Goal: Task Accomplishment & Management: Use online tool/utility

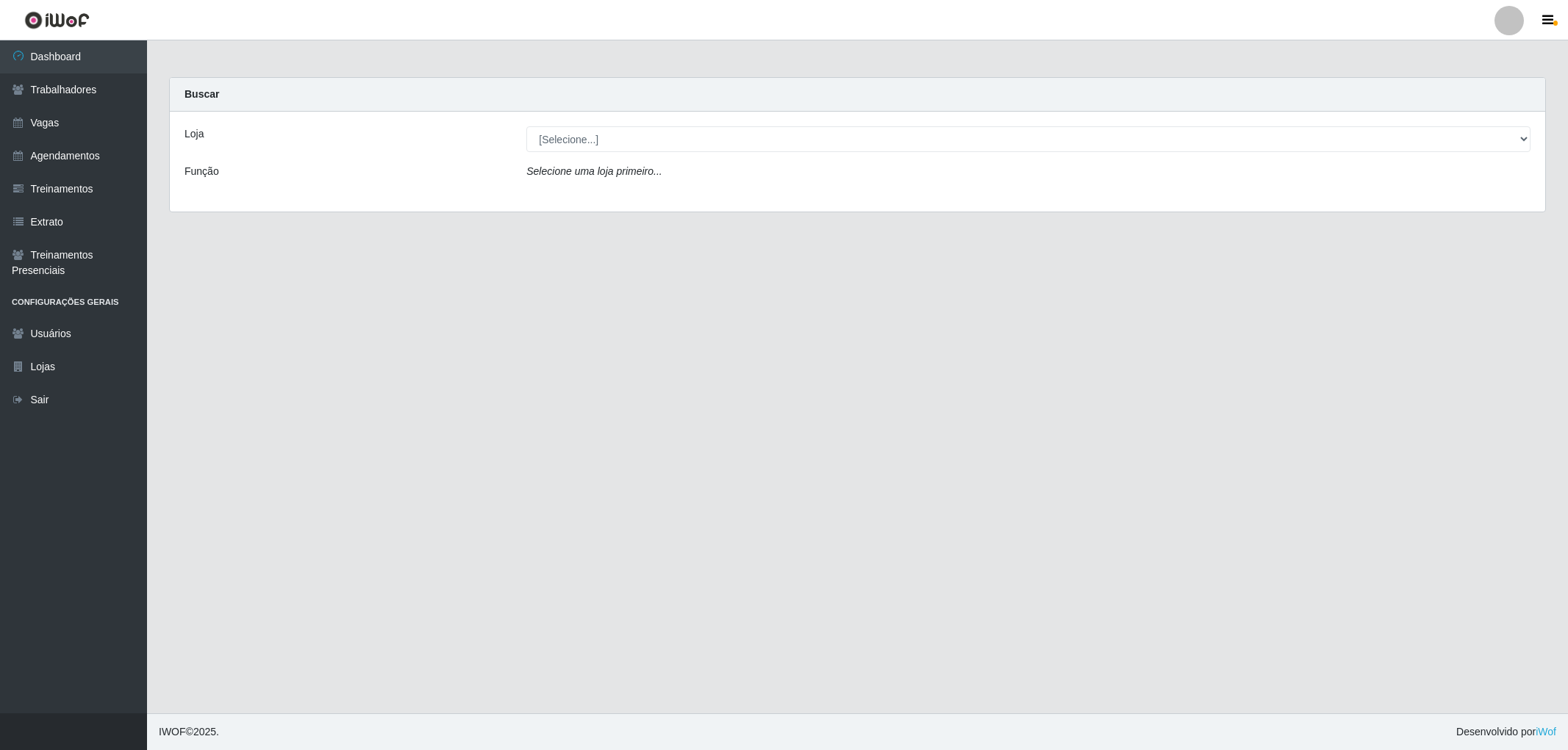
click at [809, 128] on select "[Selecione...] The Pow Pizzaria Delivery - [GEOGRAPHIC_DATA]" at bounding box center [1028, 139] width 1005 height 26
select select "322"
click at [526, 126] on select "[Selecione...] The Pow Pizzaria Delivery - [GEOGRAPHIC_DATA]" at bounding box center [1028, 139] width 1005 height 26
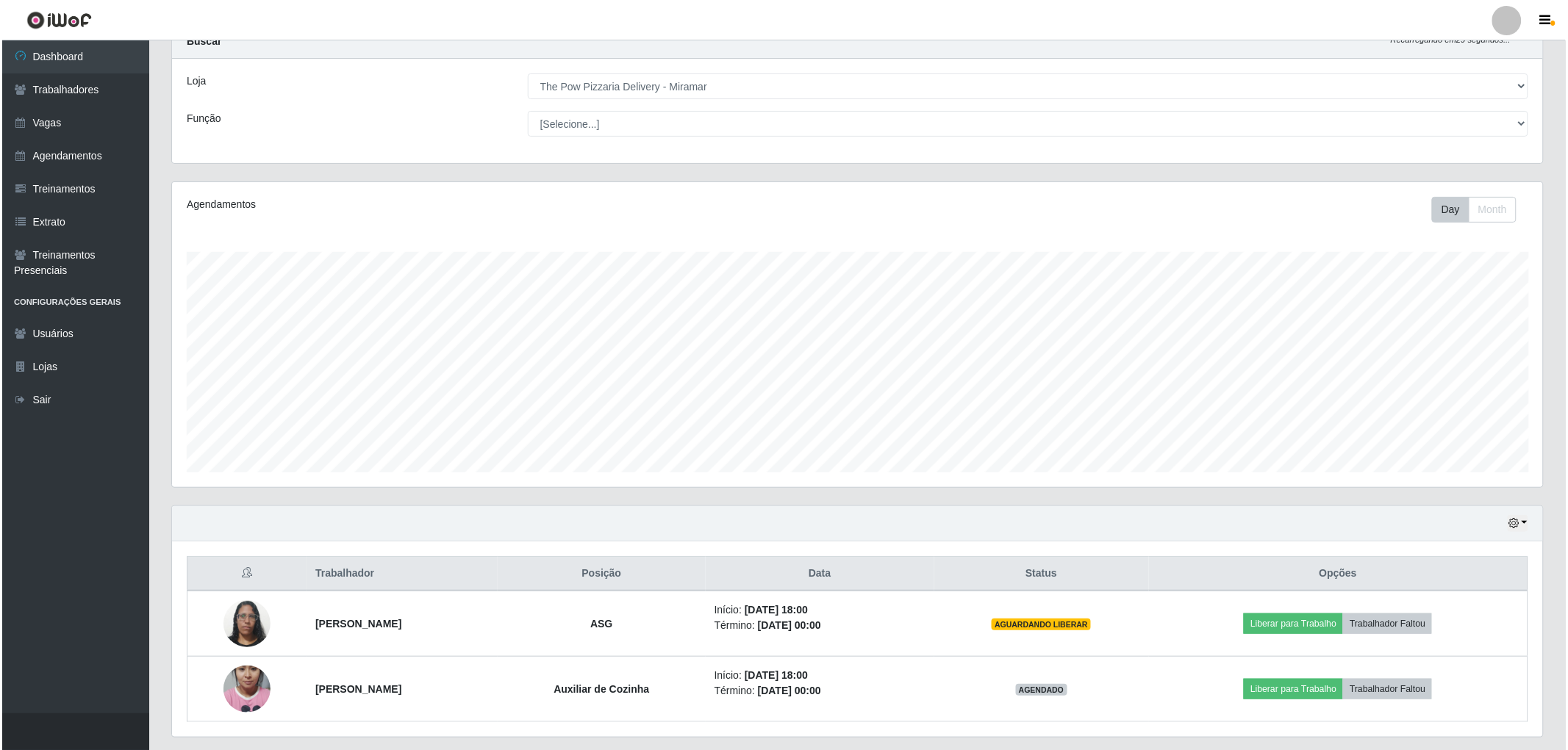
scroll to position [95, 0]
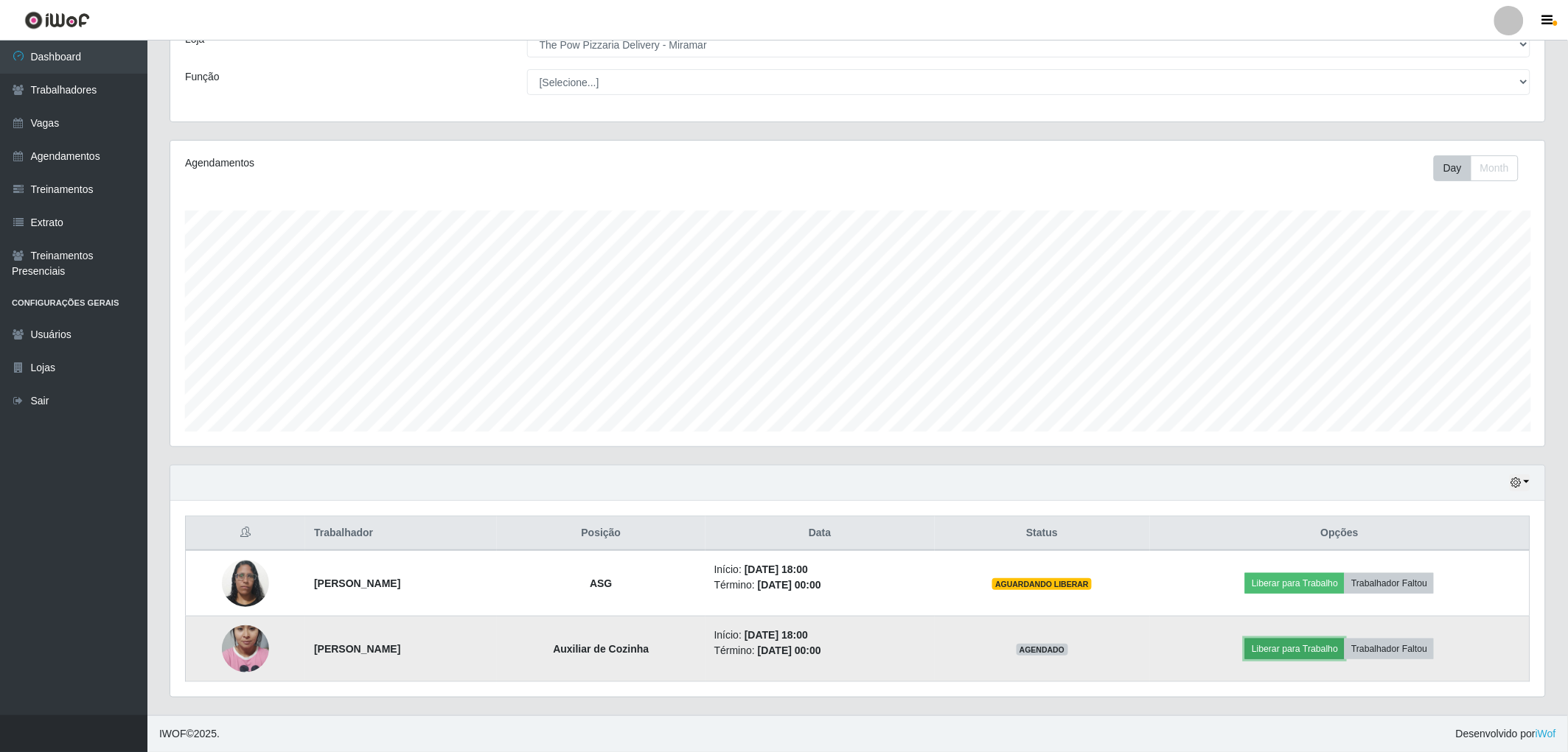
click at [1333, 645] on button "Liberar para Trabalho" at bounding box center [1294, 648] width 100 height 20
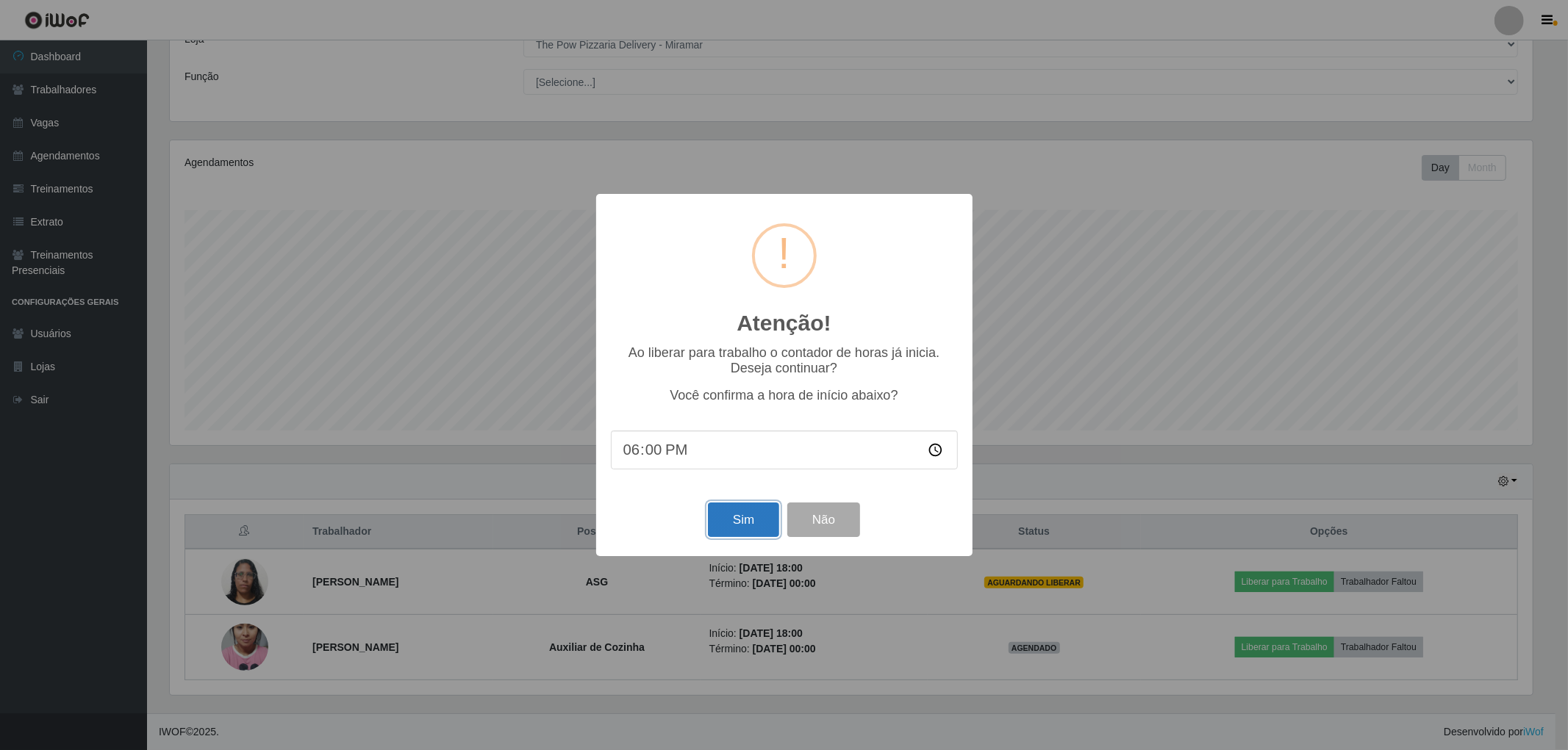
click at [756, 522] on button "Sim" at bounding box center [744, 519] width 71 height 35
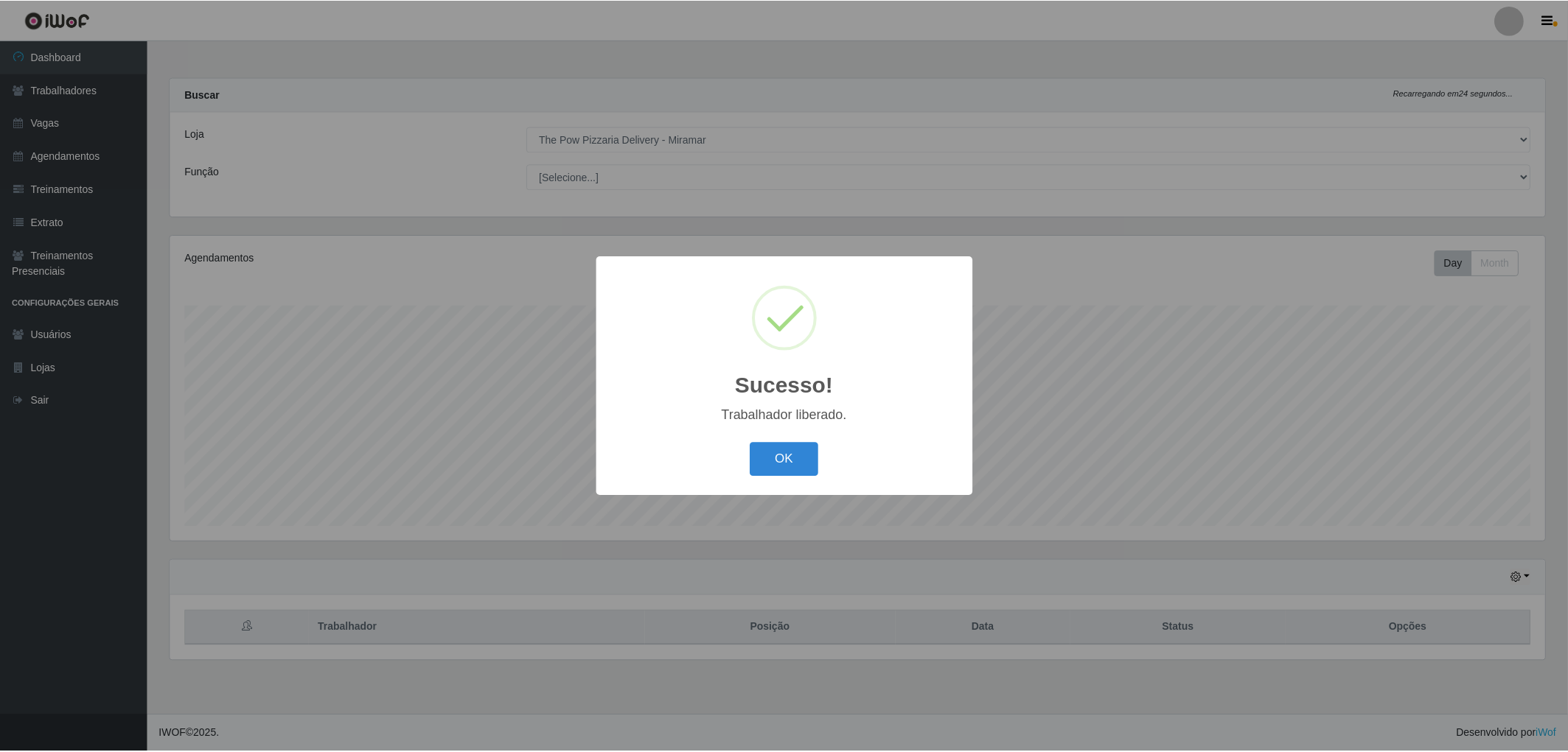
scroll to position [305, 1379]
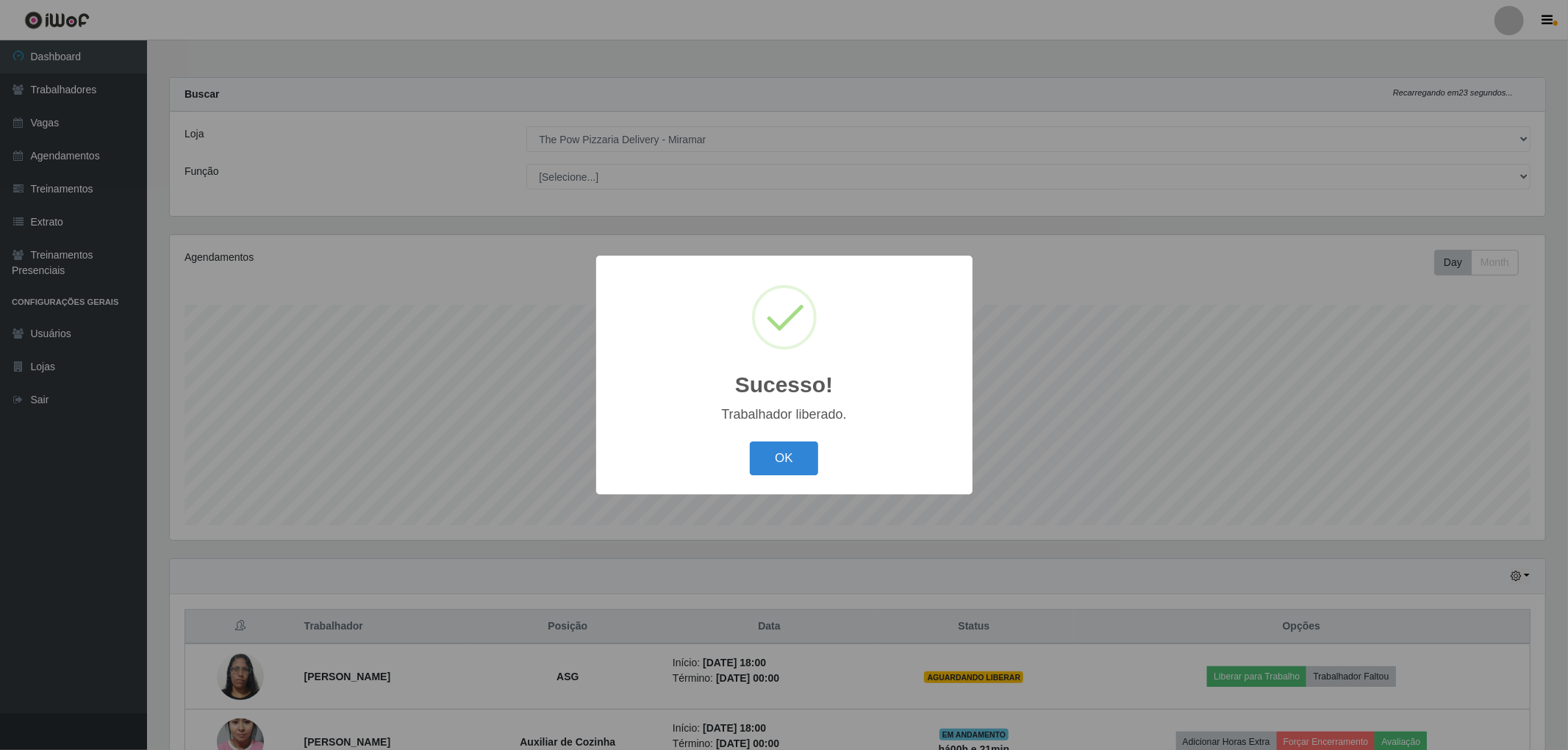
drag, startPoint x: 774, startPoint y: 451, endPoint x: 946, endPoint y: 438, distance: 172.5
click at [775, 451] on button "OK" at bounding box center [784, 459] width 68 height 35
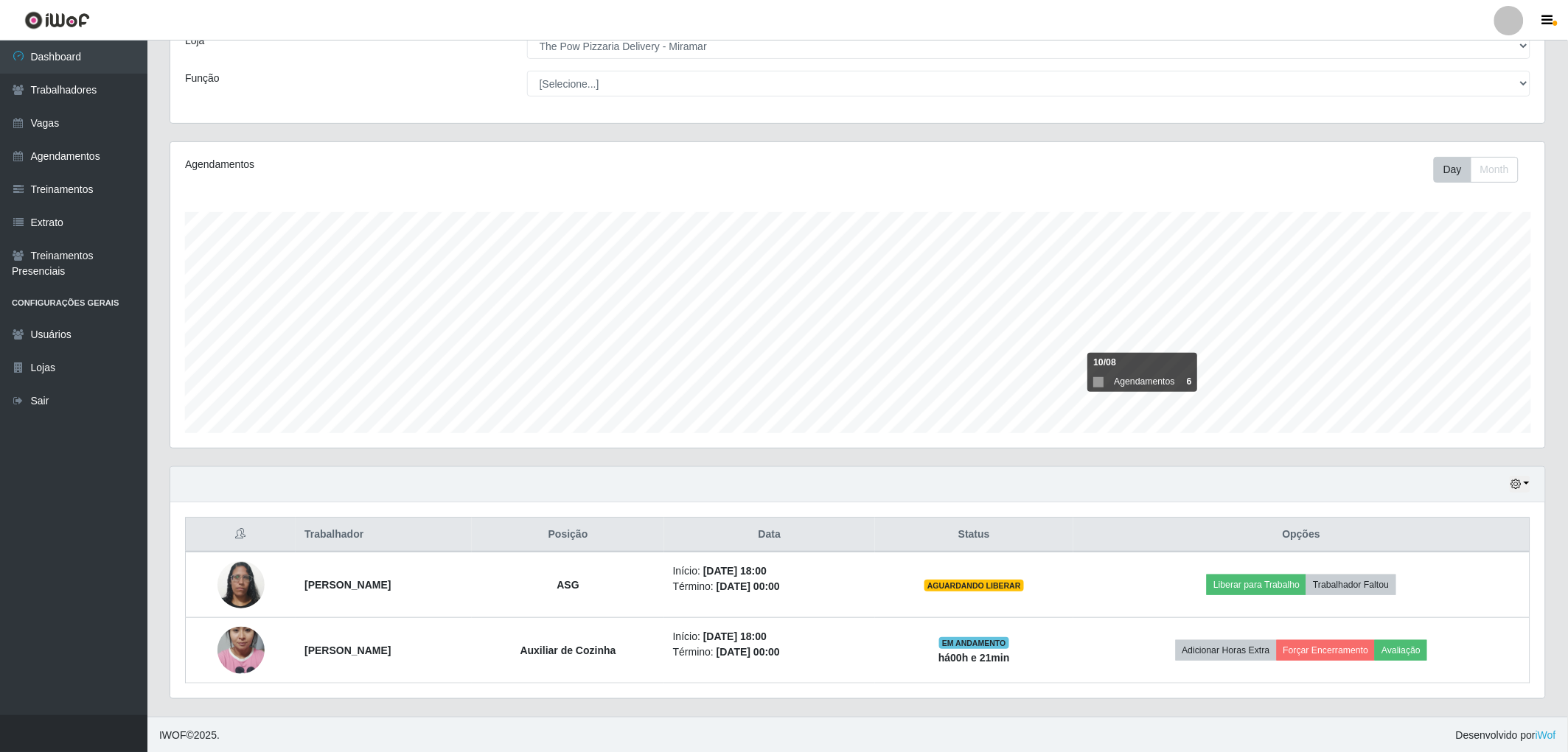
scroll to position [96, 0]
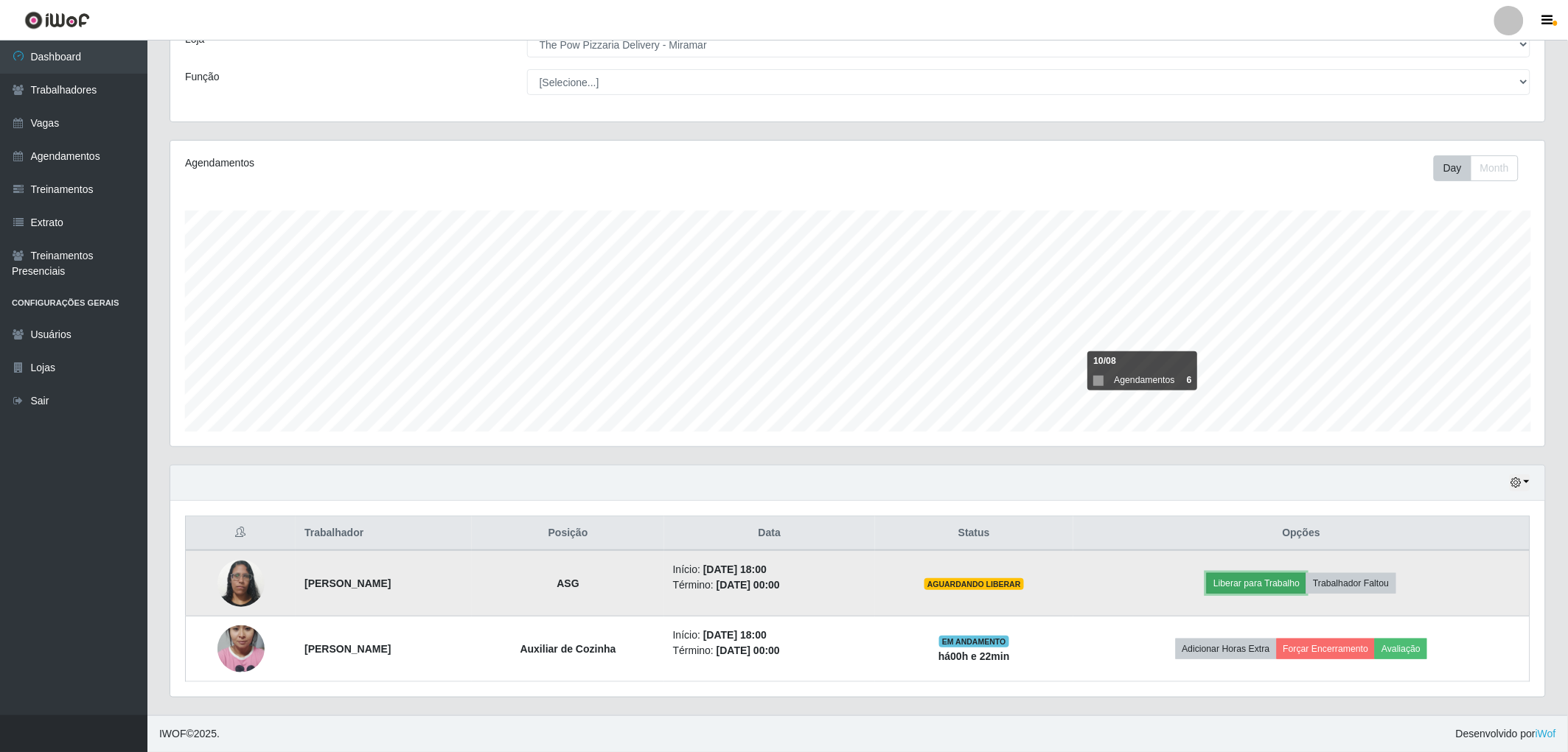
click at [1234, 576] on button "Liberar para Trabalho" at bounding box center [1256, 583] width 100 height 20
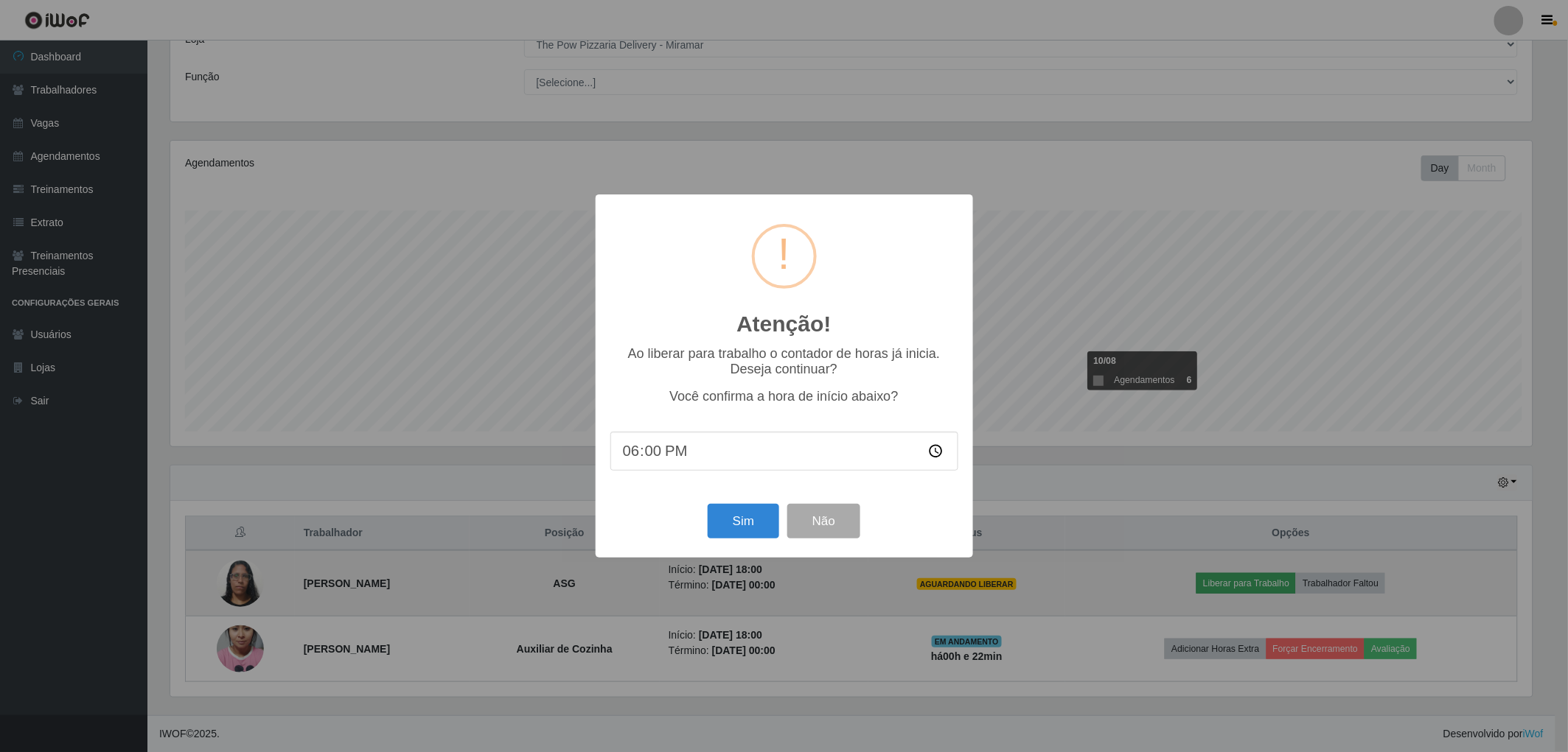
scroll to position [305, 1366]
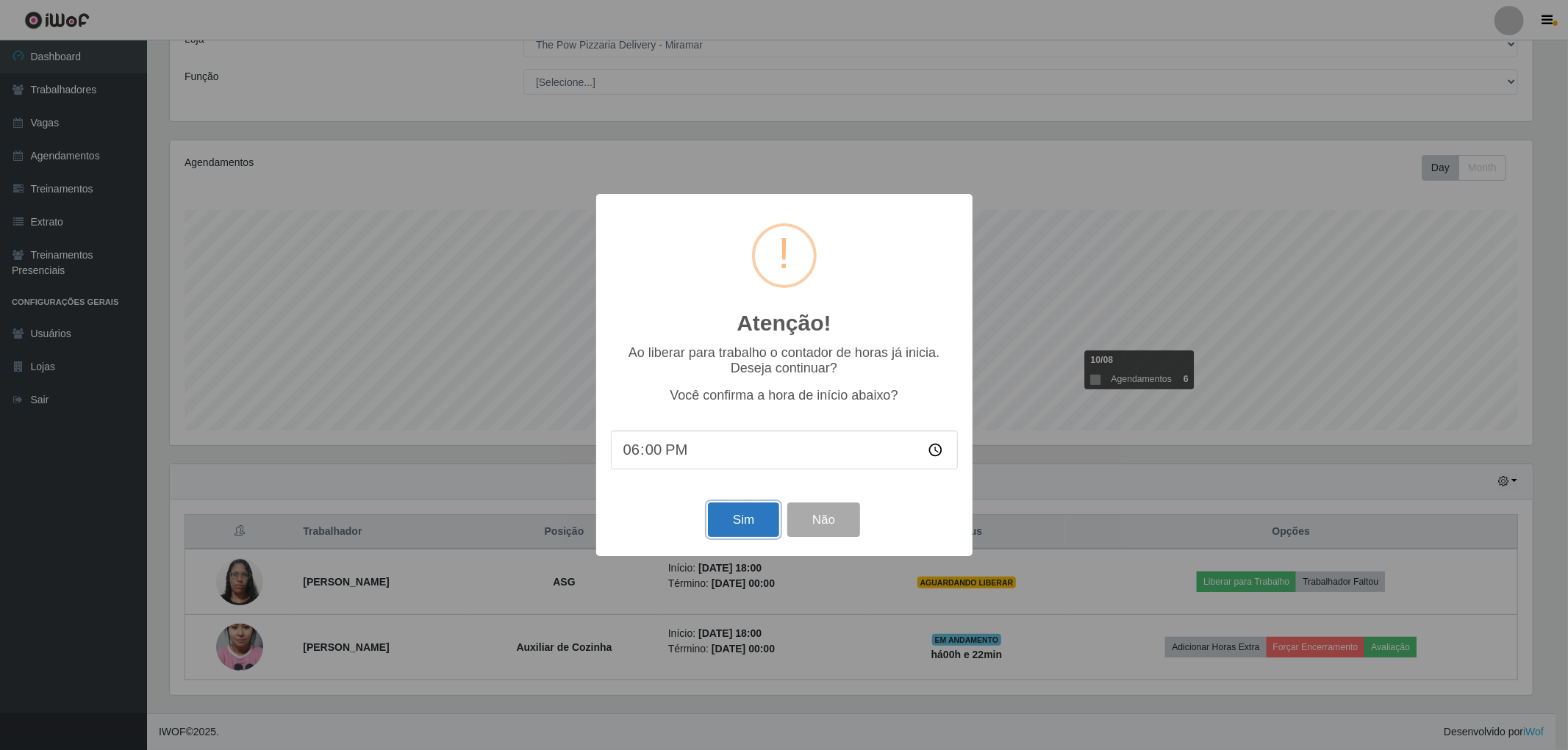
click at [719, 516] on button "Sim" at bounding box center [744, 519] width 71 height 35
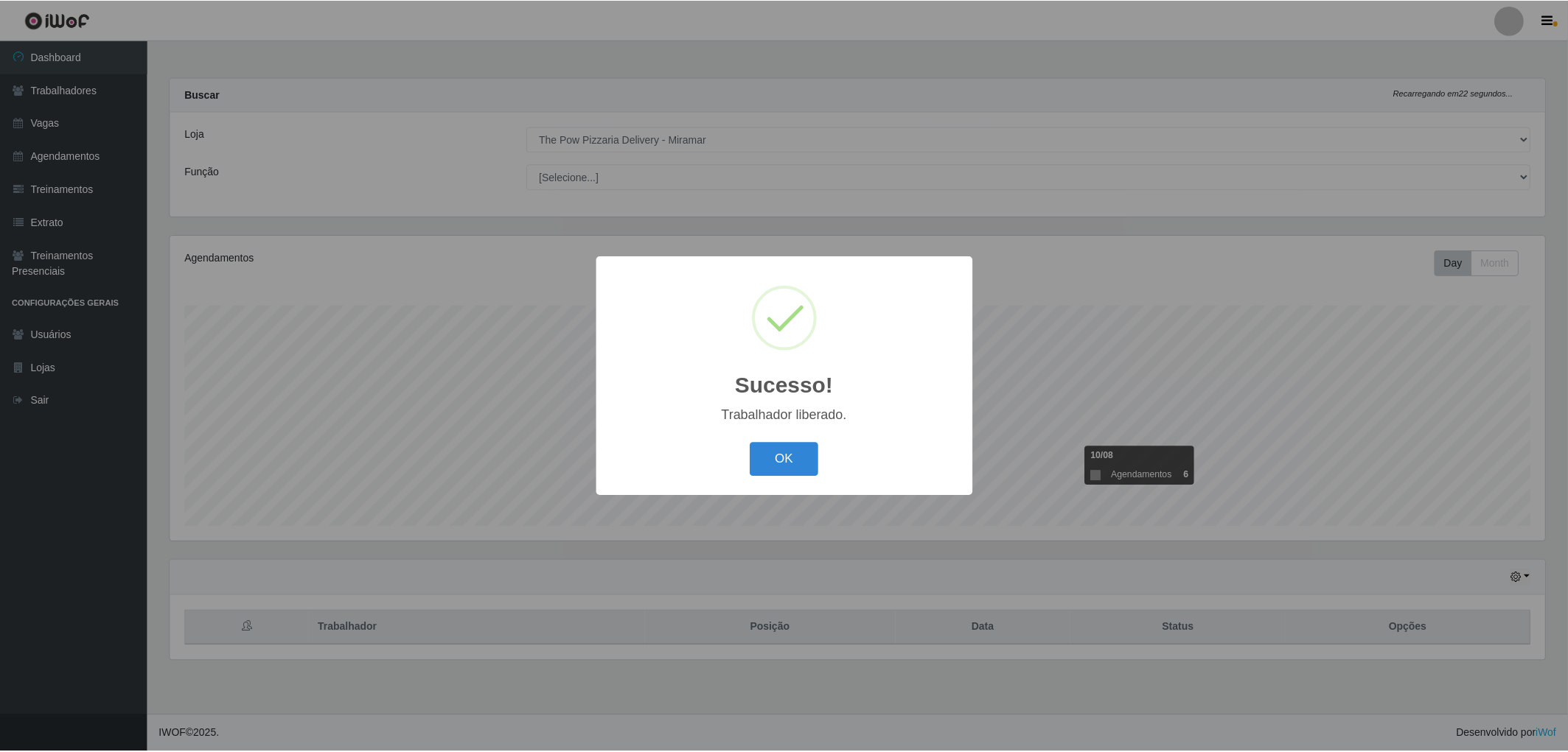
scroll to position [305, 1379]
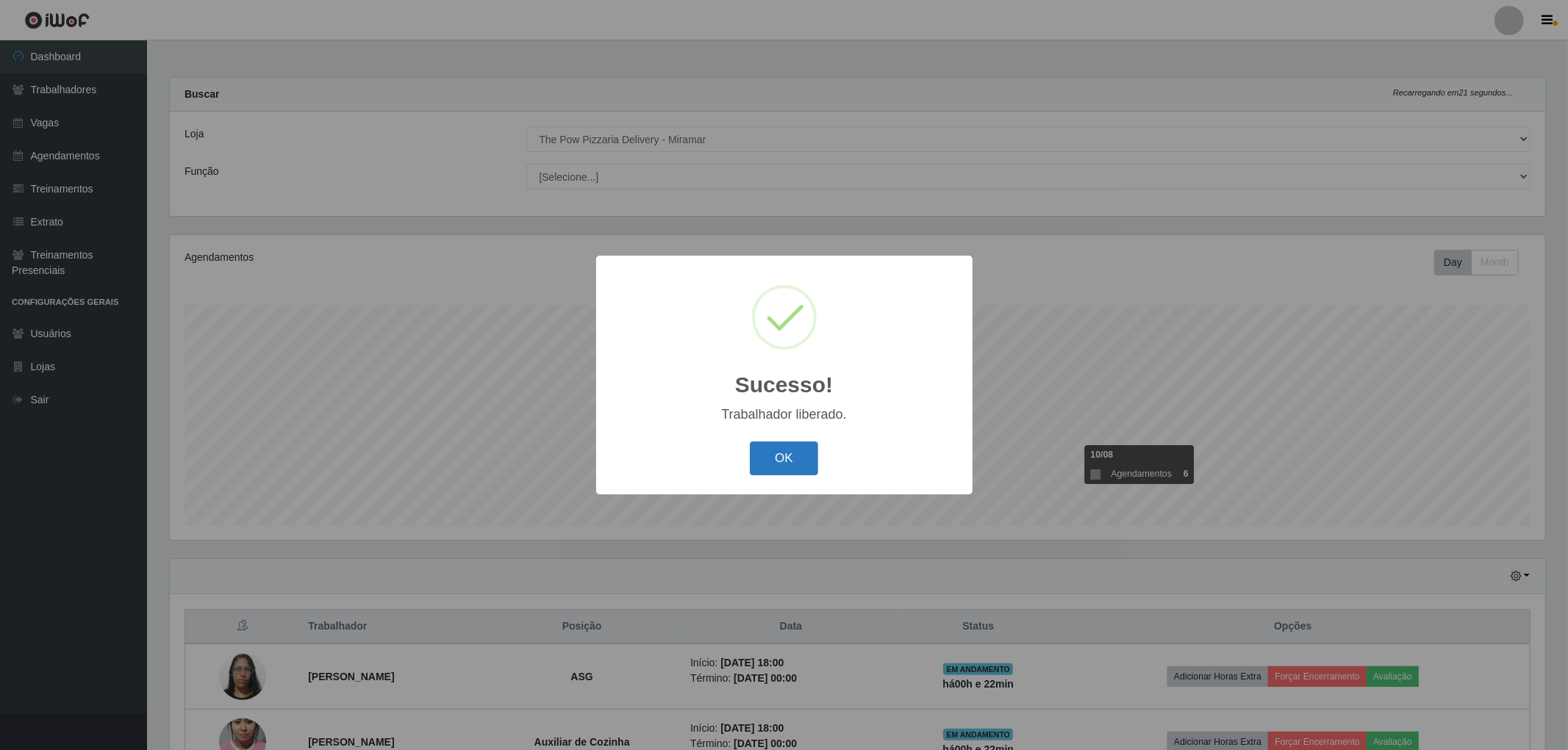
click at [757, 473] on button "OK" at bounding box center [784, 459] width 68 height 35
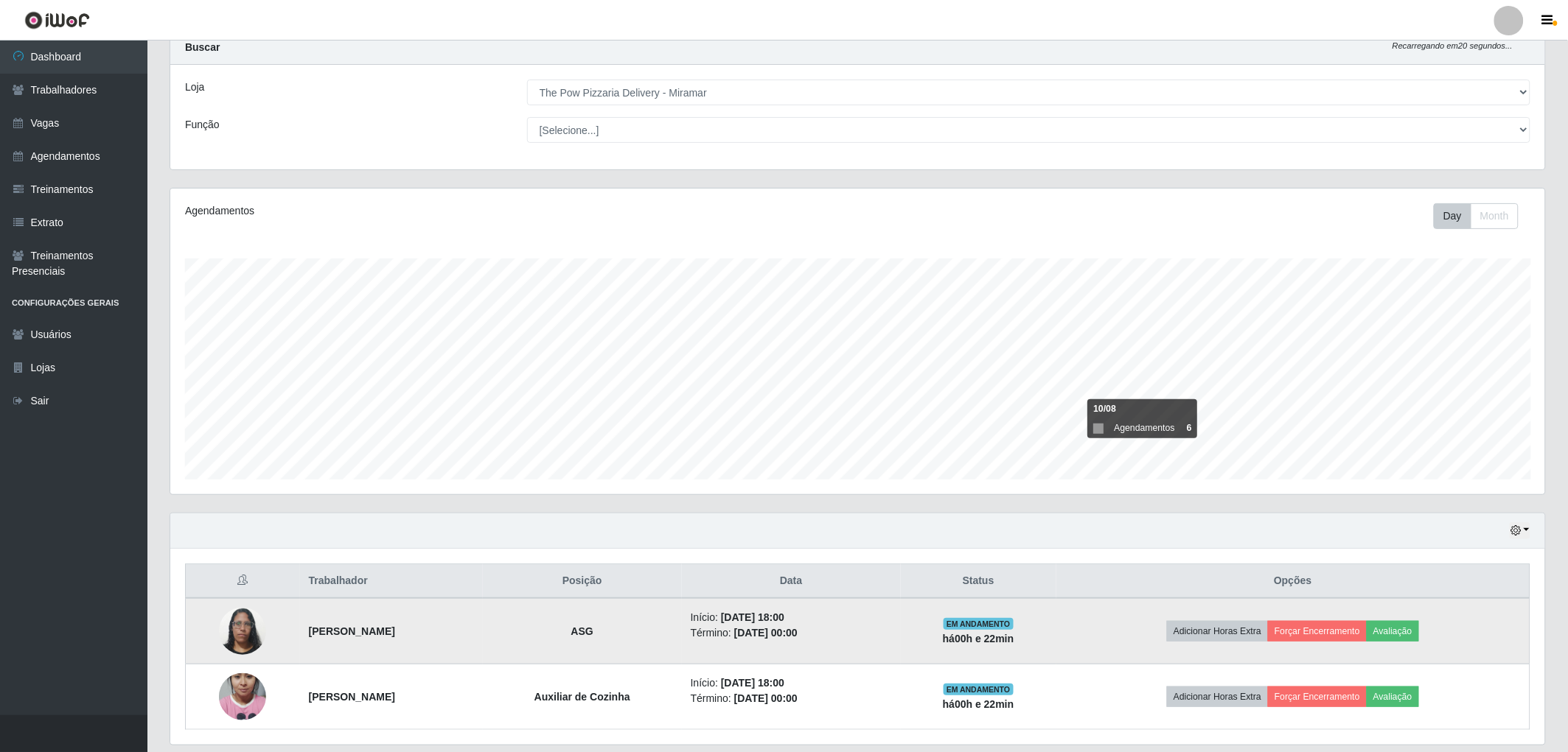
scroll to position [96, 0]
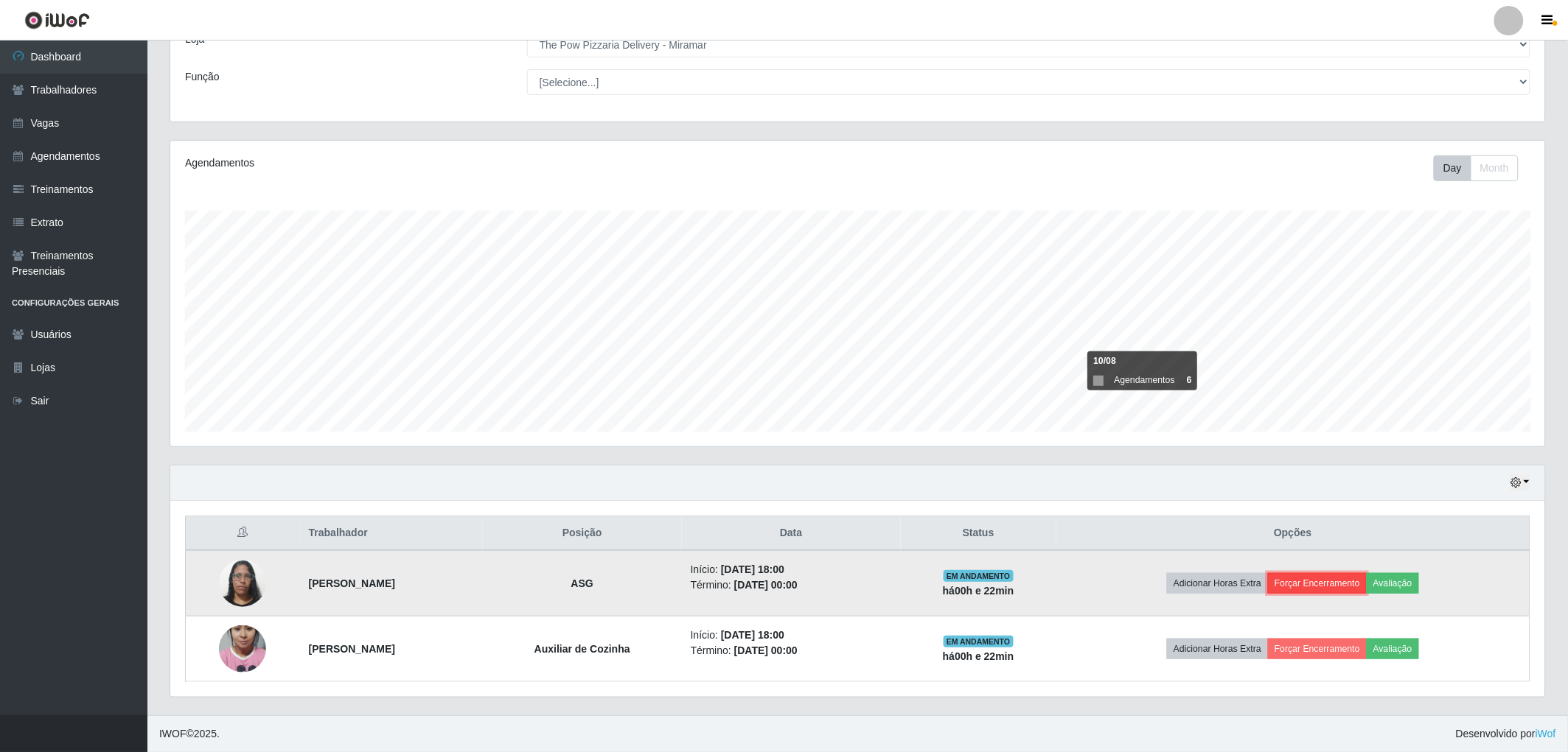
click at [1310, 582] on button "Forçar Encerramento" at bounding box center [1317, 583] width 99 height 20
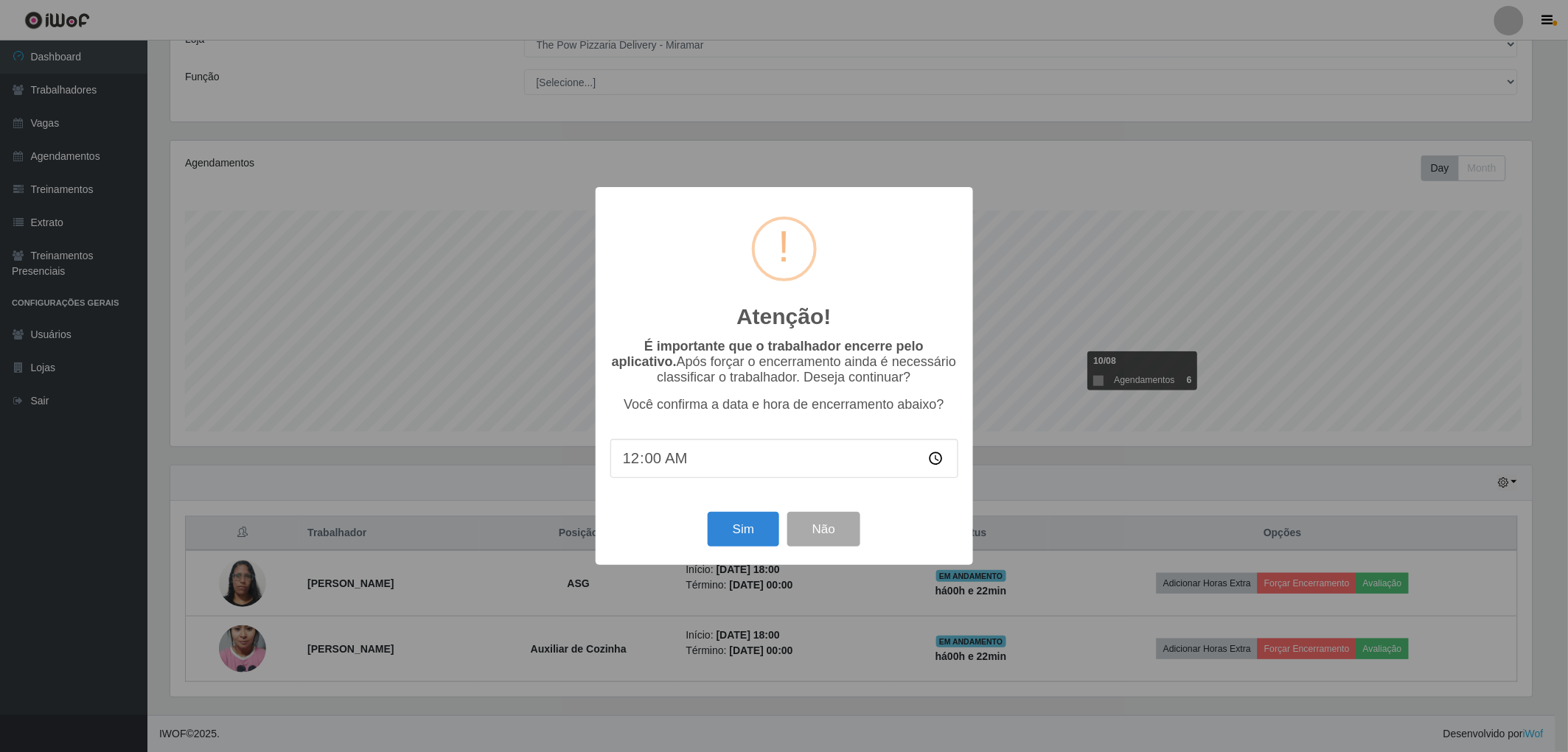
scroll to position [305, 1366]
click at [760, 534] on button "Sim" at bounding box center [746, 529] width 71 height 35
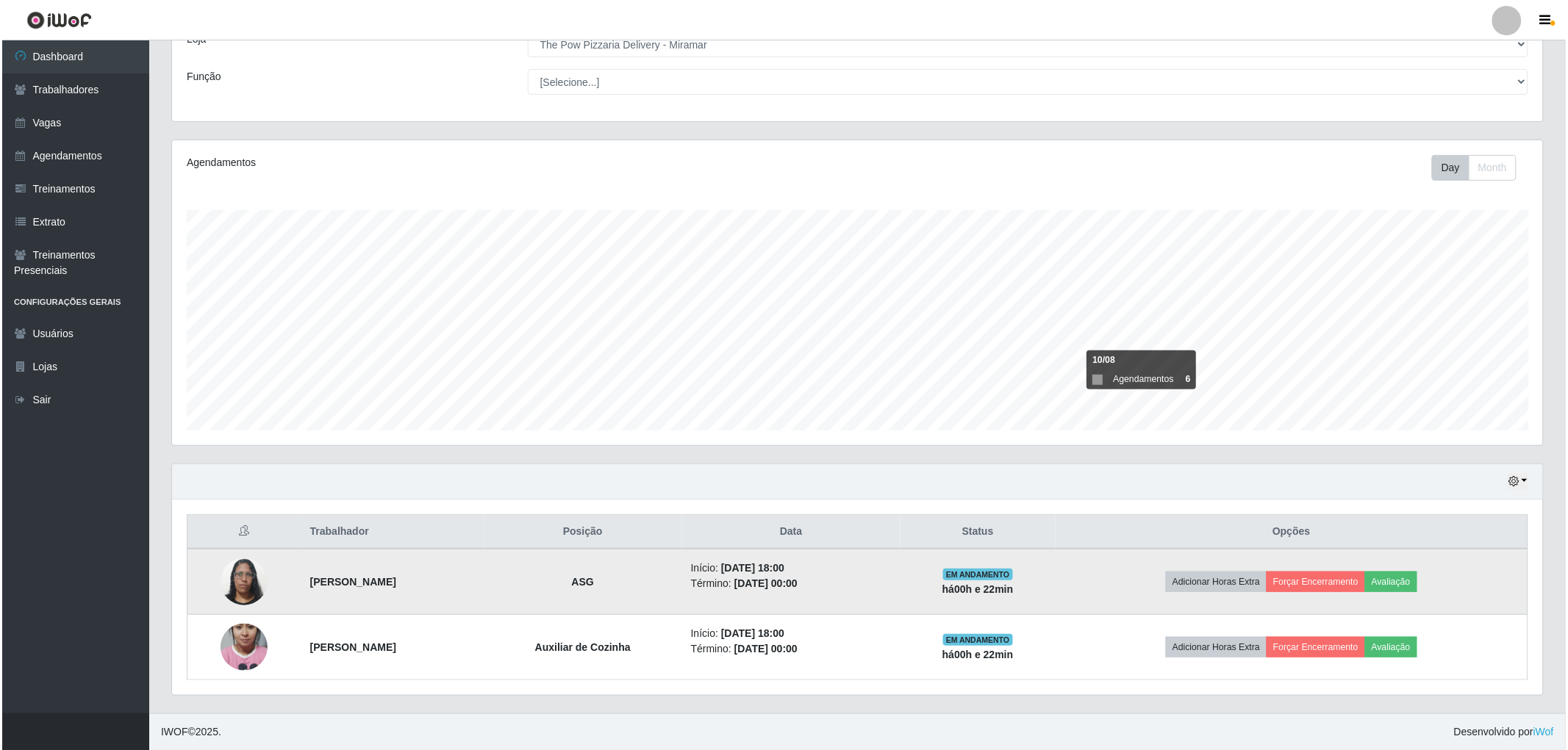
scroll to position [304, 1375]
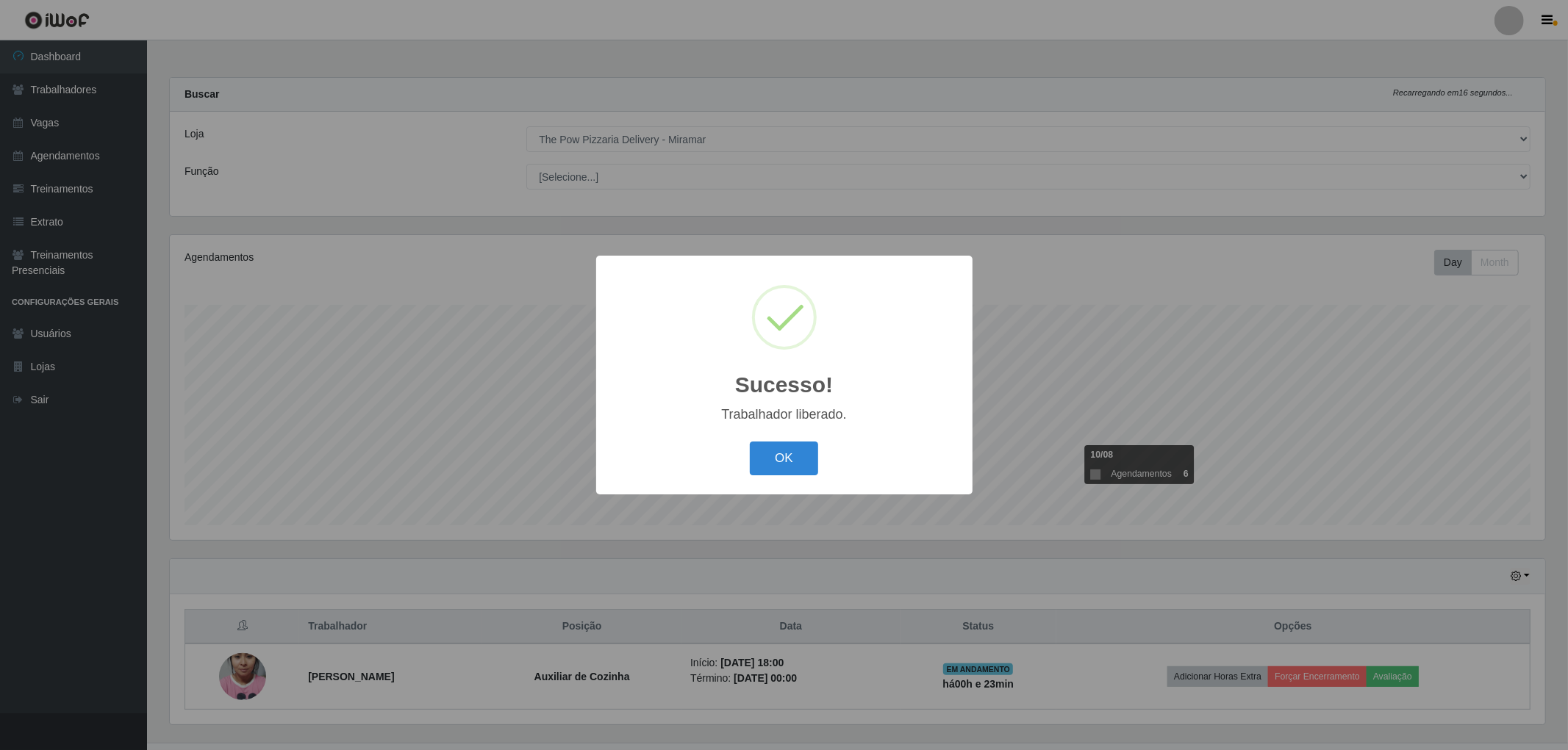
drag, startPoint x: 767, startPoint y: 463, endPoint x: 1157, endPoint y: 589, distance: 409.8
click at [767, 463] on button "OK" at bounding box center [784, 459] width 68 height 35
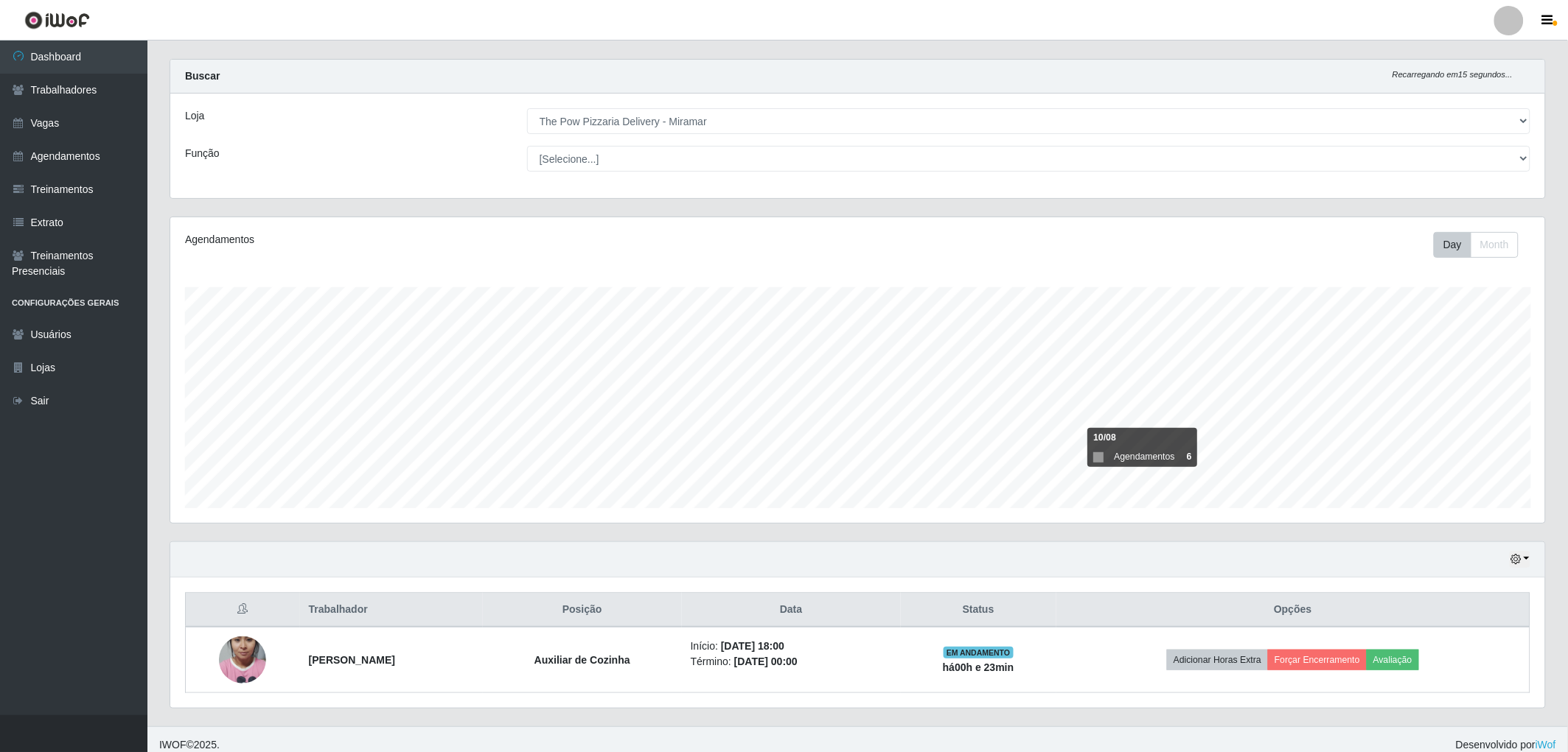
scroll to position [29, 0]
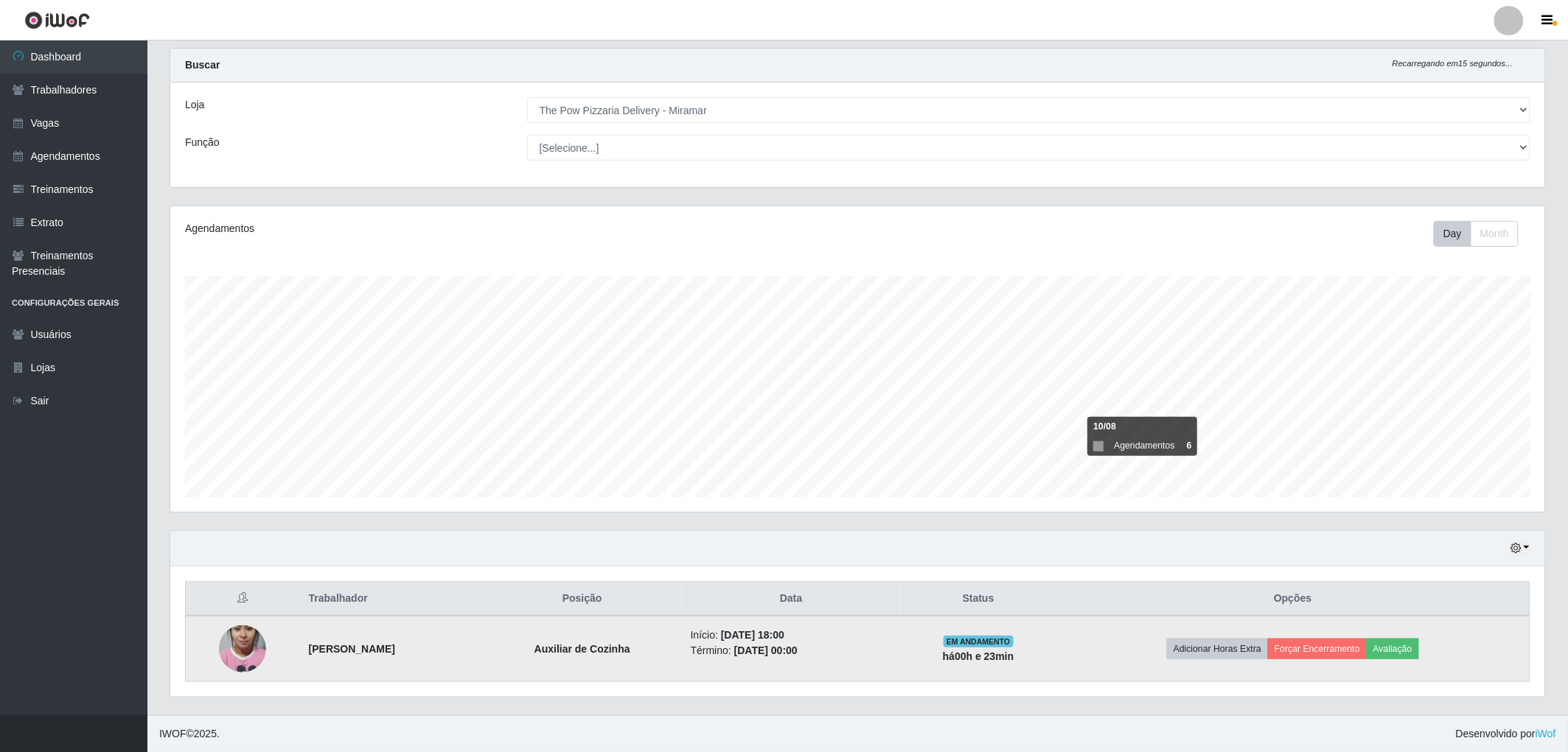
click at [1312, 661] on td "Adicionar Horas Extra Forçar Encerramento Avaliação" at bounding box center [1293, 649] width 474 height 67
click at [1299, 648] on button "Forçar Encerramento" at bounding box center [1317, 648] width 99 height 20
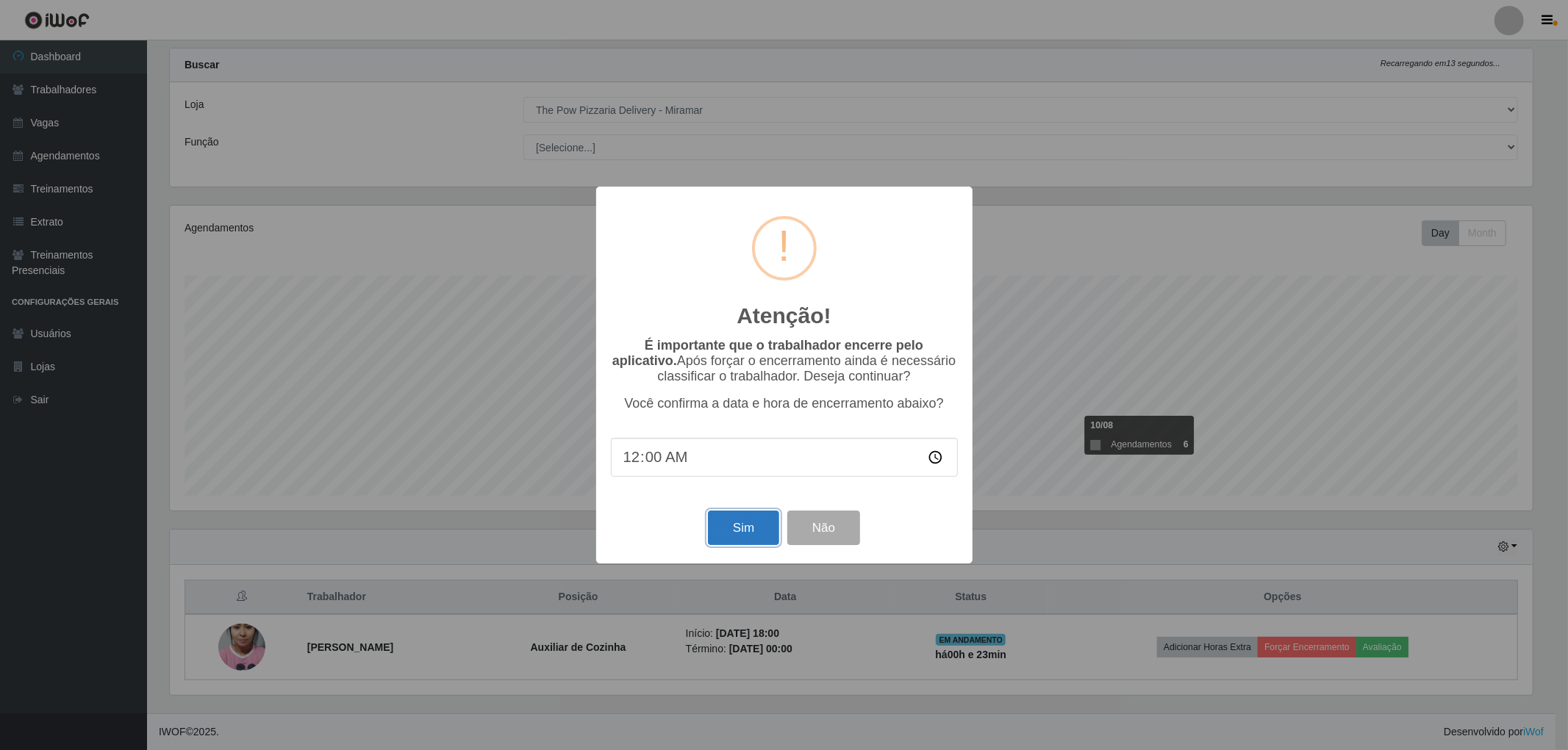
click at [749, 537] on button "Sim" at bounding box center [744, 528] width 71 height 35
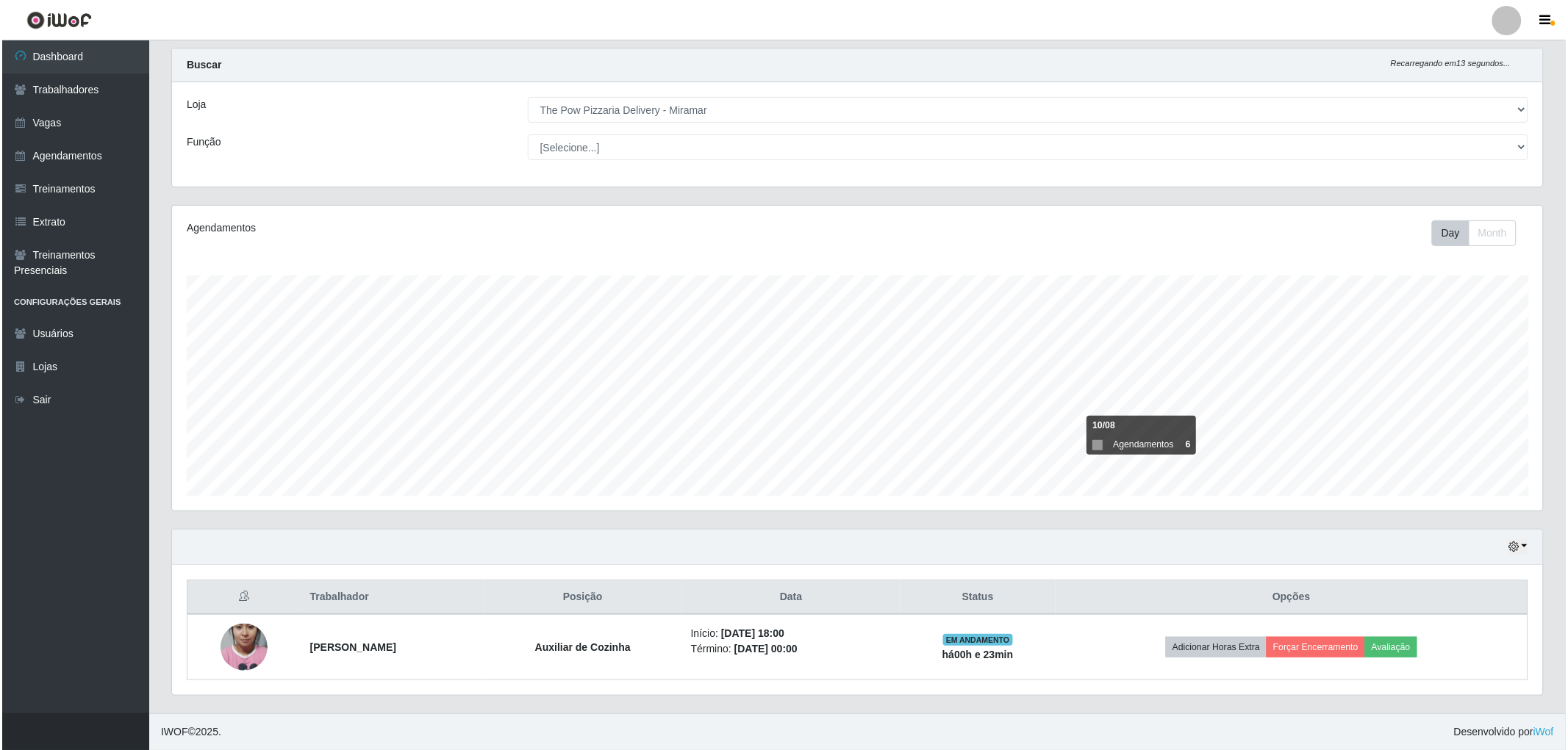
scroll to position [304, 1375]
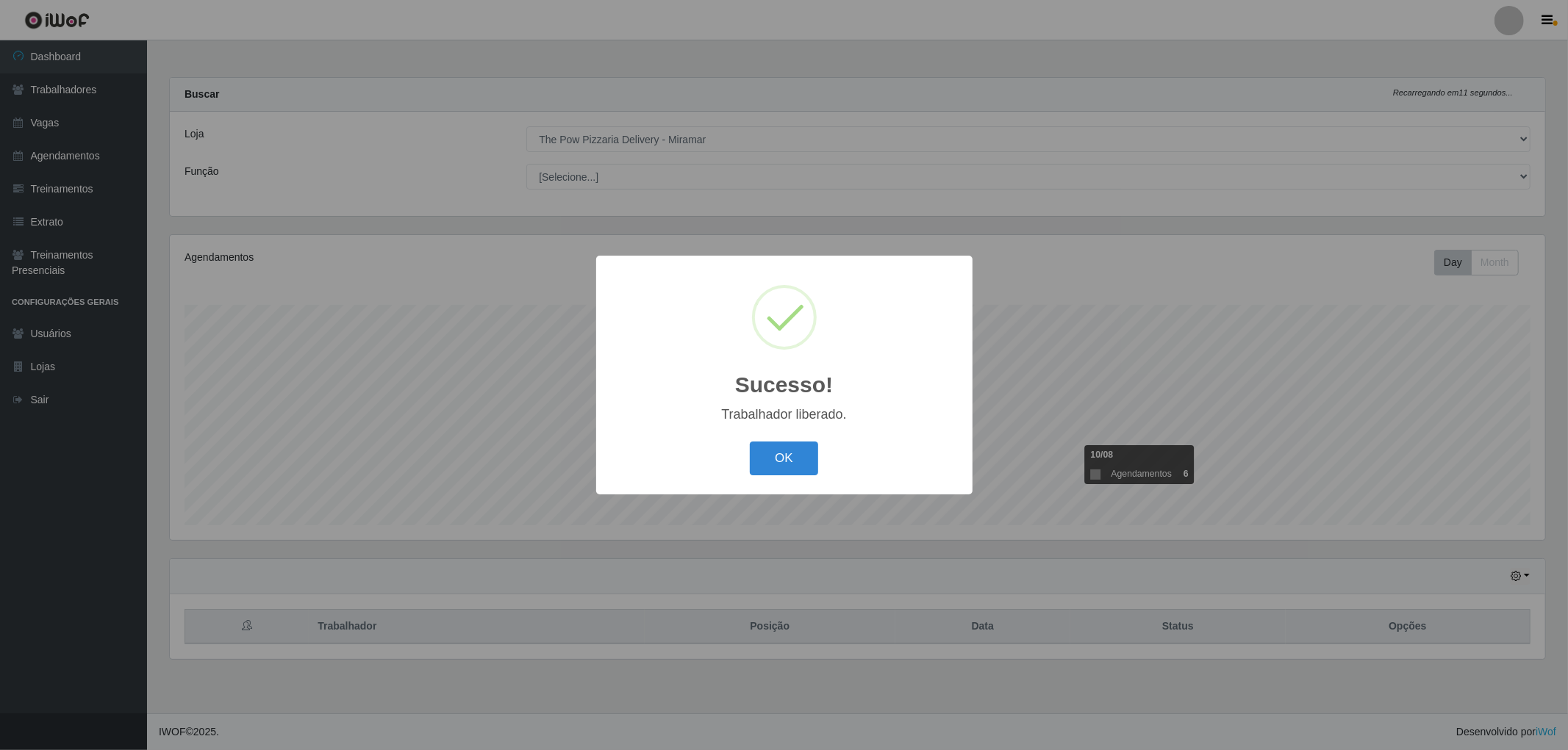
click at [750, 438] on div "OK Cancel" at bounding box center [784, 458] width 347 height 42
click at [770, 458] on button "OK" at bounding box center [784, 459] width 68 height 35
